Goal: Register for event/course

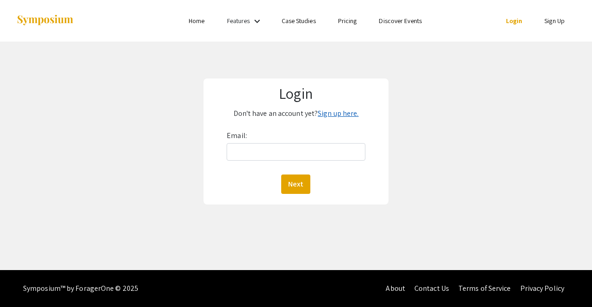
click at [330, 114] on link "Sign up here." at bounding box center [338, 114] width 41 height 10
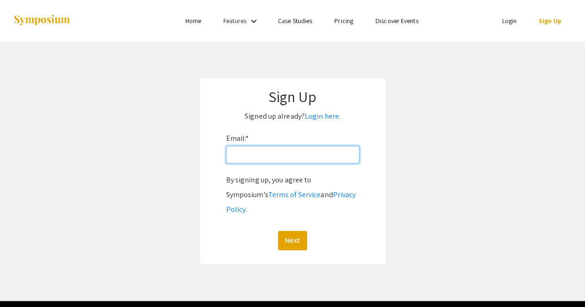
click at [289, 160] on input "Email: *" at bounding box center [292, 155] width 133 height 18
type input "mylesl@oregonstate.edu"
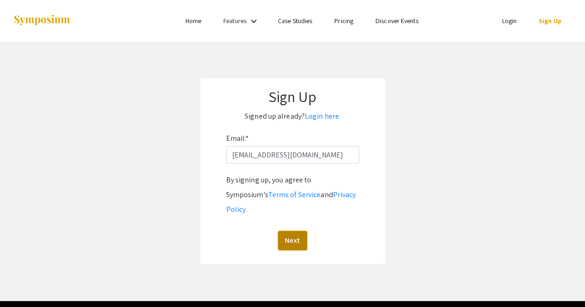
click at [297, 231] on button "Next" at bounding box center [292, 240] width 29 height 19
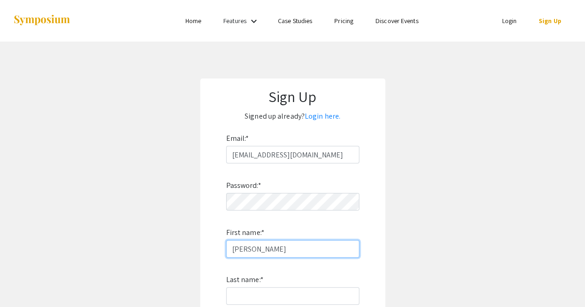
type input "Lili"
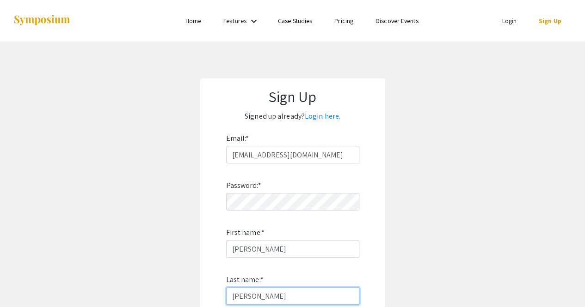
type input "Myles"
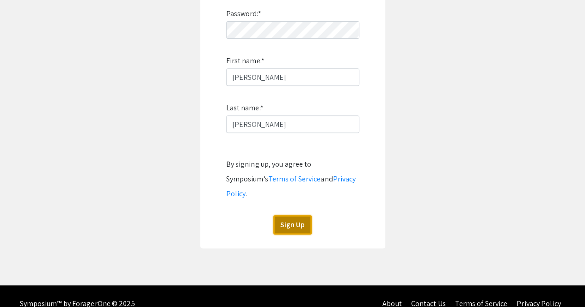
drag, startPoint x: 289, startPoint y: 208, endPoint x: 272, endPoint y: 208, distance: 17.6
click at [289, 215] on button "Sign Up" at bounding box center [292, 224] width 38 height 19
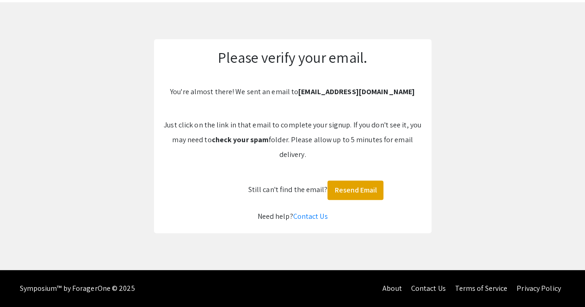
scroll to position [39, 0]
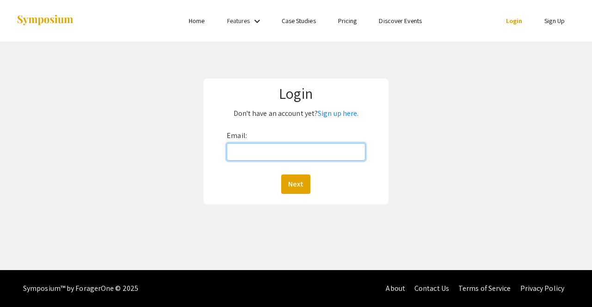
click at [277, 145] on input "Email:" at bounding box center [295, 152] width 139 height 18
type input "mylesl@oregonstate.edu"
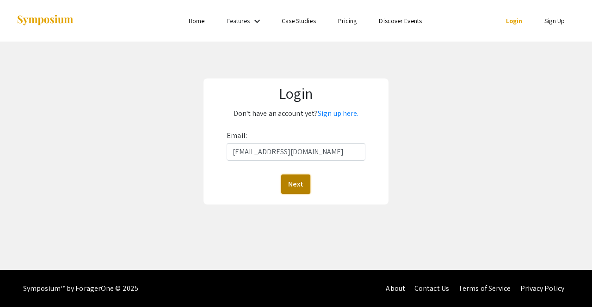
click at [294, 189] on button "Next" at bounding box center [295, 184] width 29 height 19
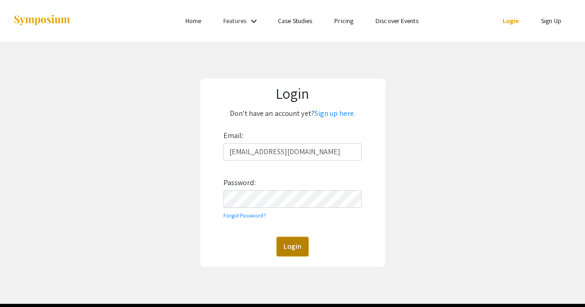
click at [300, 242] on button "Login" at bounding box center [292, 246] width 32 height 19
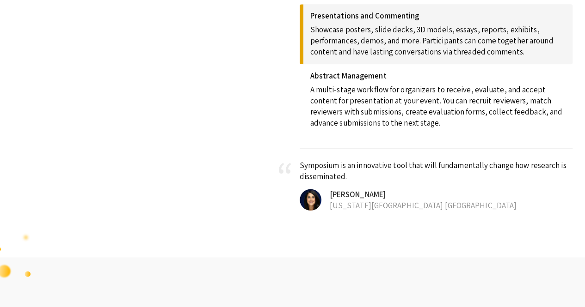
scroll to position [533, 0]
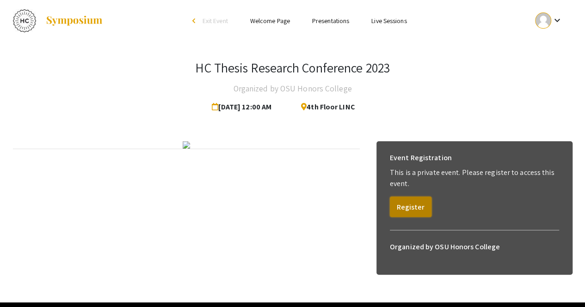
click at [420, 207] on button "Register" at bounding box center [411, 207] width 42 height 20
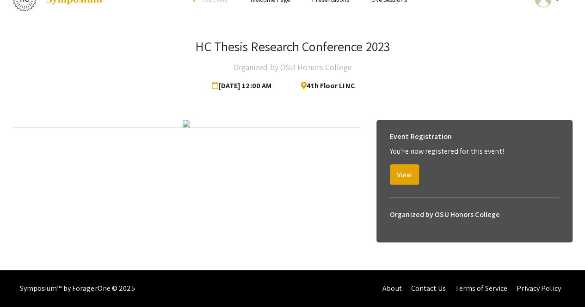
scroll to position [55, 0]
click at [405, 165] on button "View" at bounding box center [404, 175] width 29 height 20
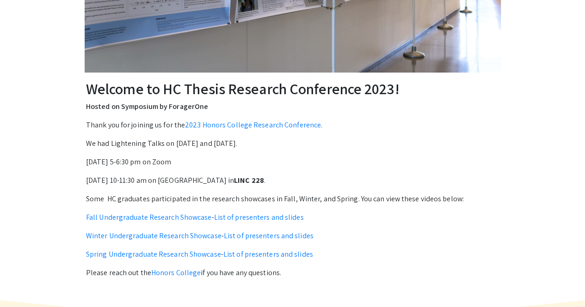
scroll to position [247, 0]
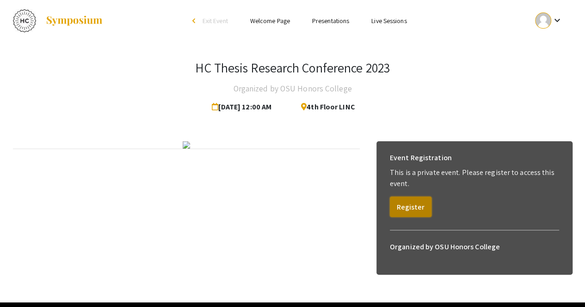
click at [416, 210] on button "Register" at bounding box center [411, 207] width 42 height 20
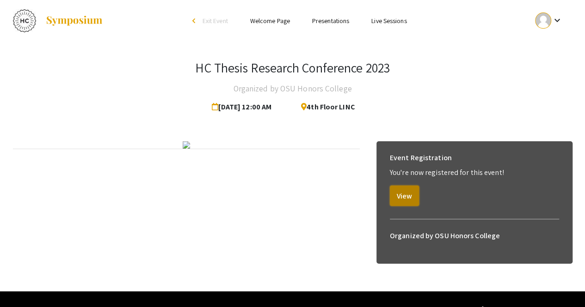
click at [397, 196] on button "View" at bounding box center [404, 196] width 29 height 20
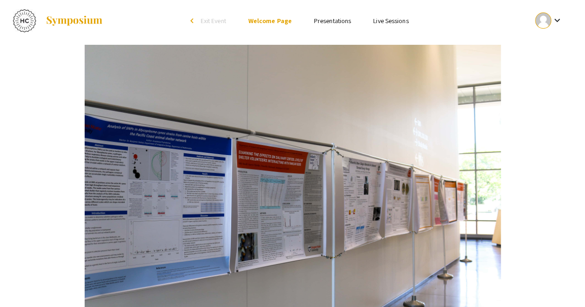
scroll to position [281, 0]
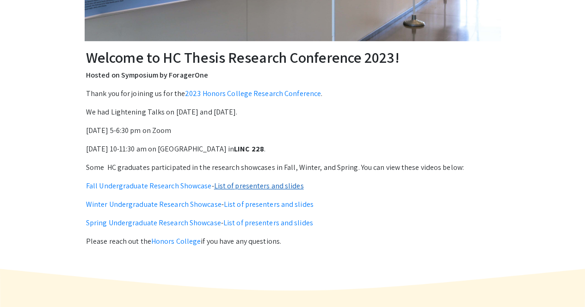
click at [271, 186] on link "List of presenters and slides" at bounding box center [259, 186] width 90 height 10
click at [253, 183] on link "List of presenters and slides" at bounding box center [259, 186] width 90 height 10
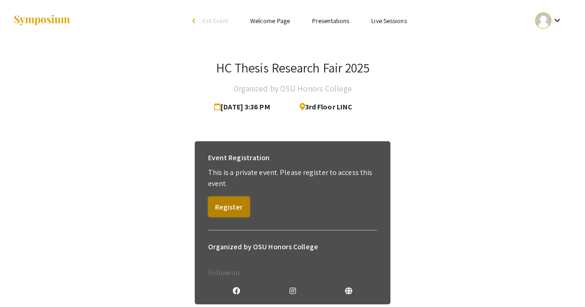
click at [231, 203] on button "Register" at bounding box center [229, 207] width 42 height 20
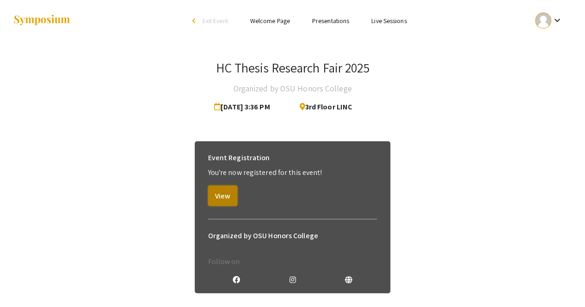
click at [233, 195] on button "View" at bounding box center [222, 196] width 29 height 20
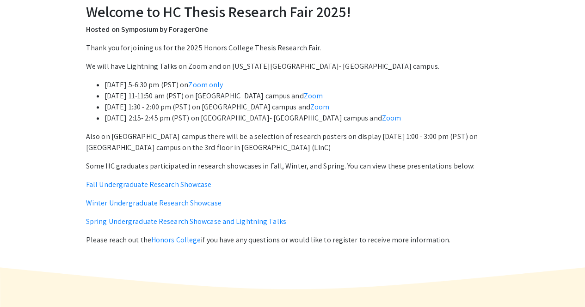
scroll to position [327, 0]
click at [192, 186] on link "Fall Undergraduate Research Showcase" at bounding box center [149, 184] width 126 height 10
